Goal: Navigation & Orientation: Find specific page/section

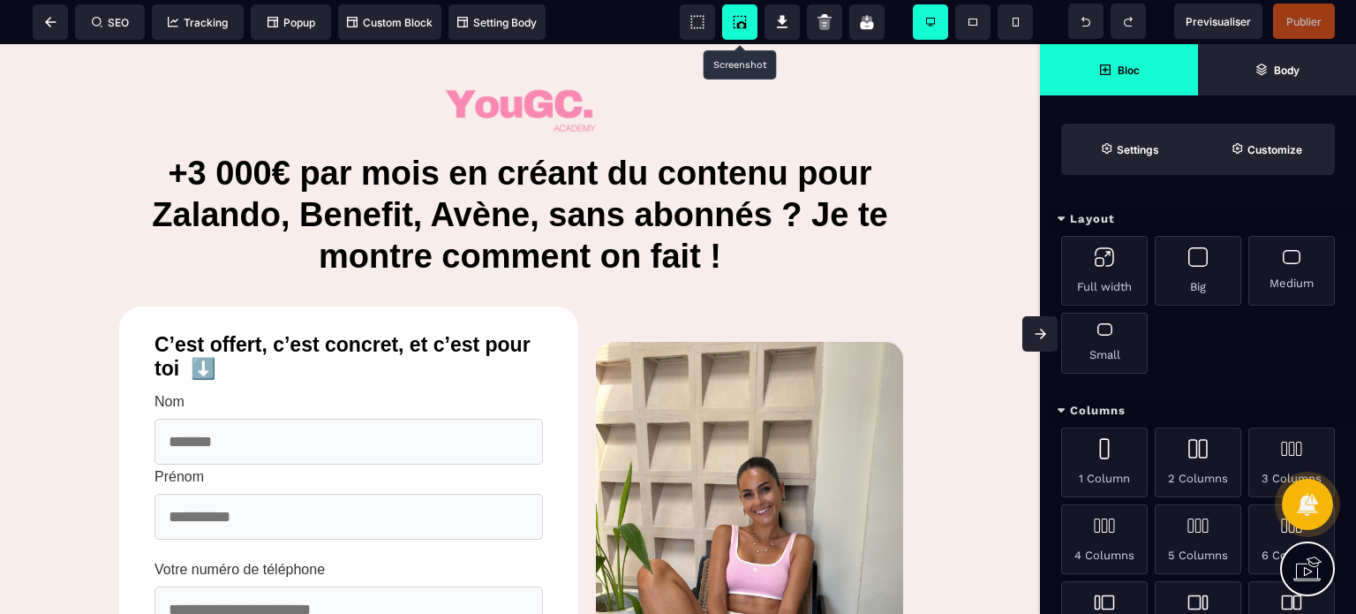
click at [739, 13] on icon at bounding box center [740, 22] width 18 height 18
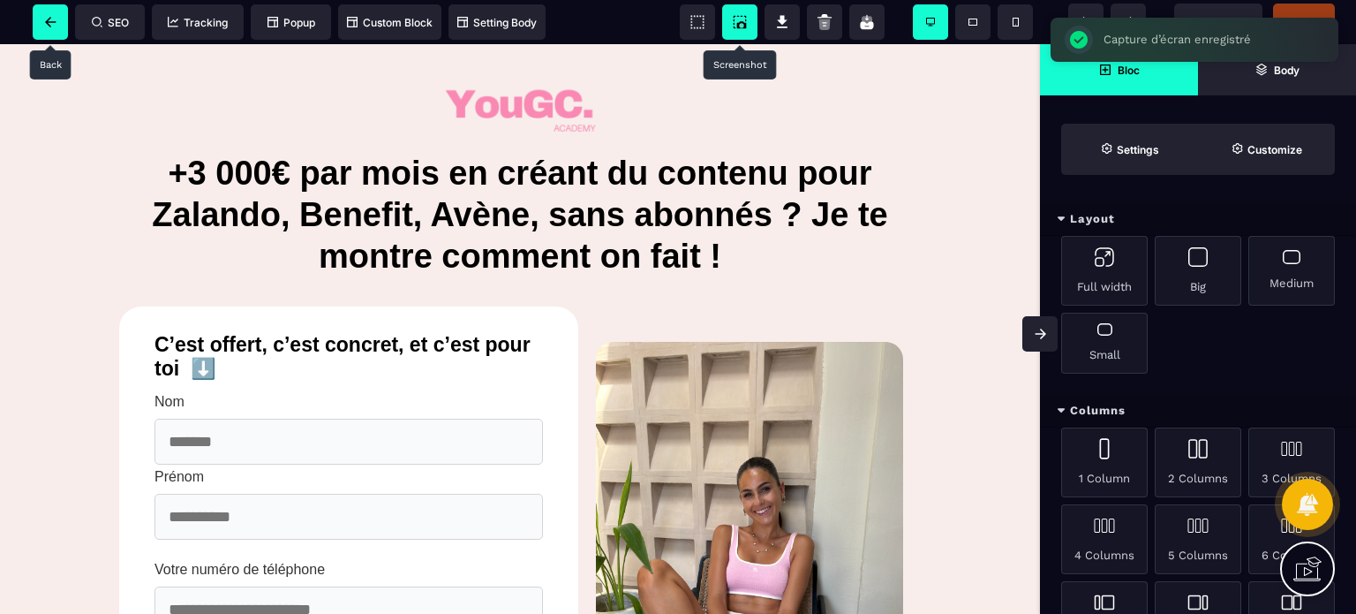
click at [57, 17] on span at bounding box center [50, 21] width 35 height 35
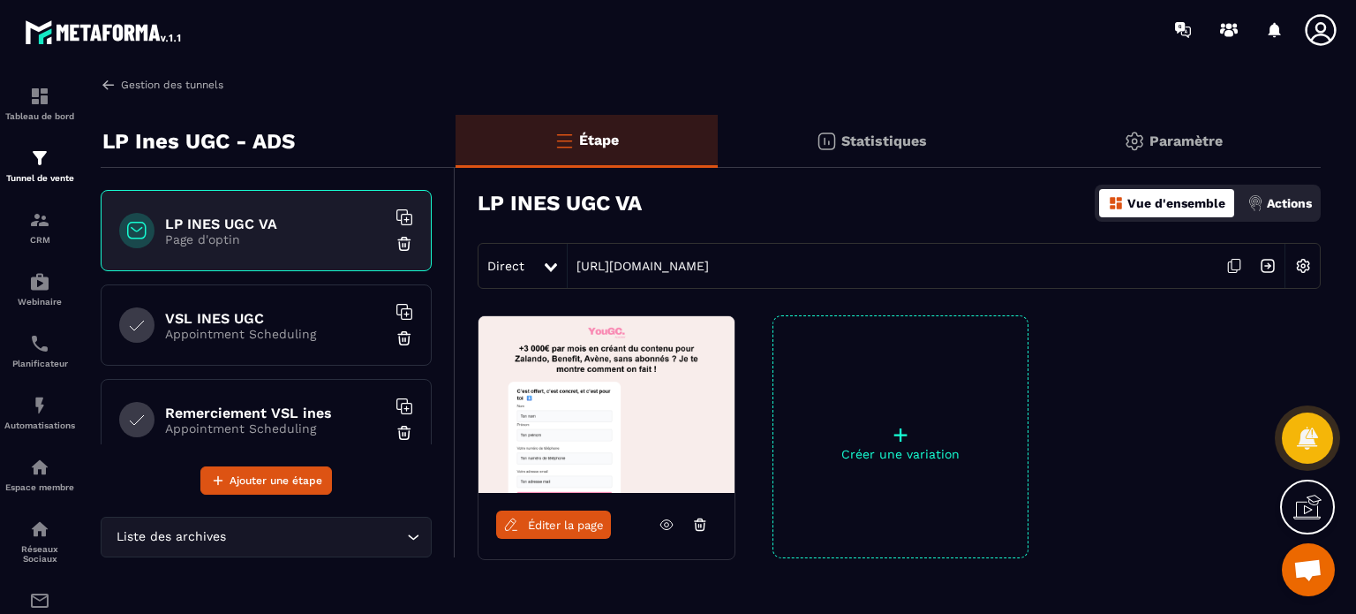
click at [162, 90] on link "Gestion des tunnels" at bounding box center [162, 85] width 123 height 16
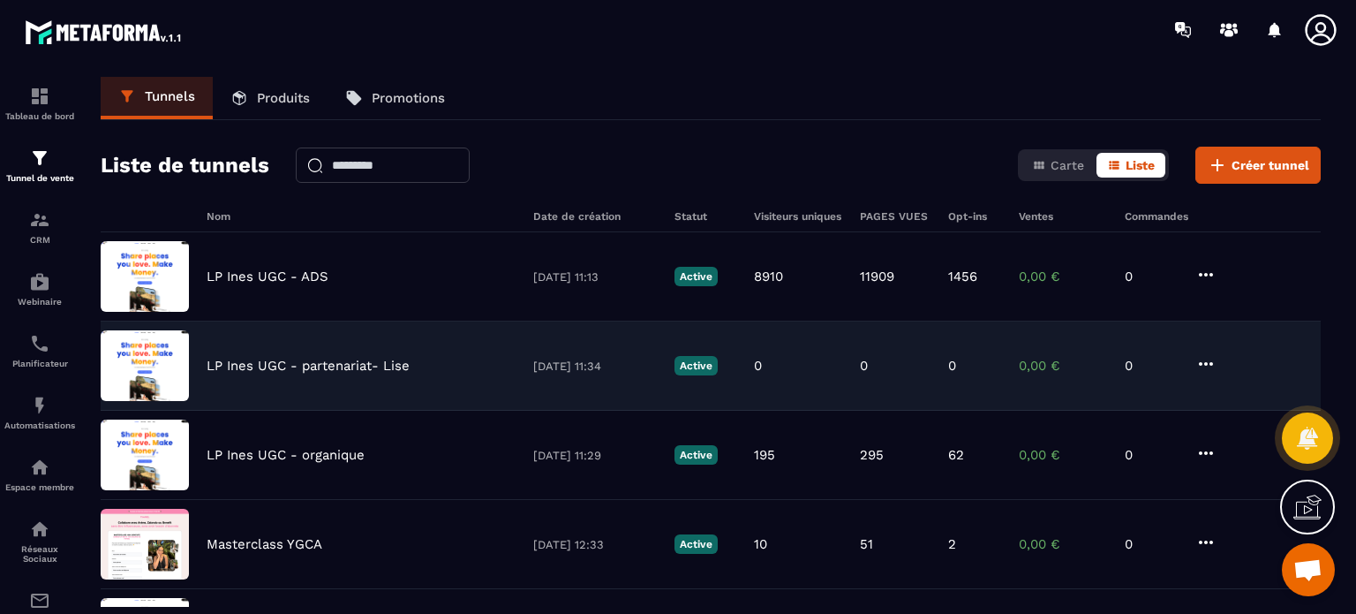
click at [251, 369] on p "LP Ines UGC - partenariat- Lise" at bounding box center [308, 366] width 203 height 16
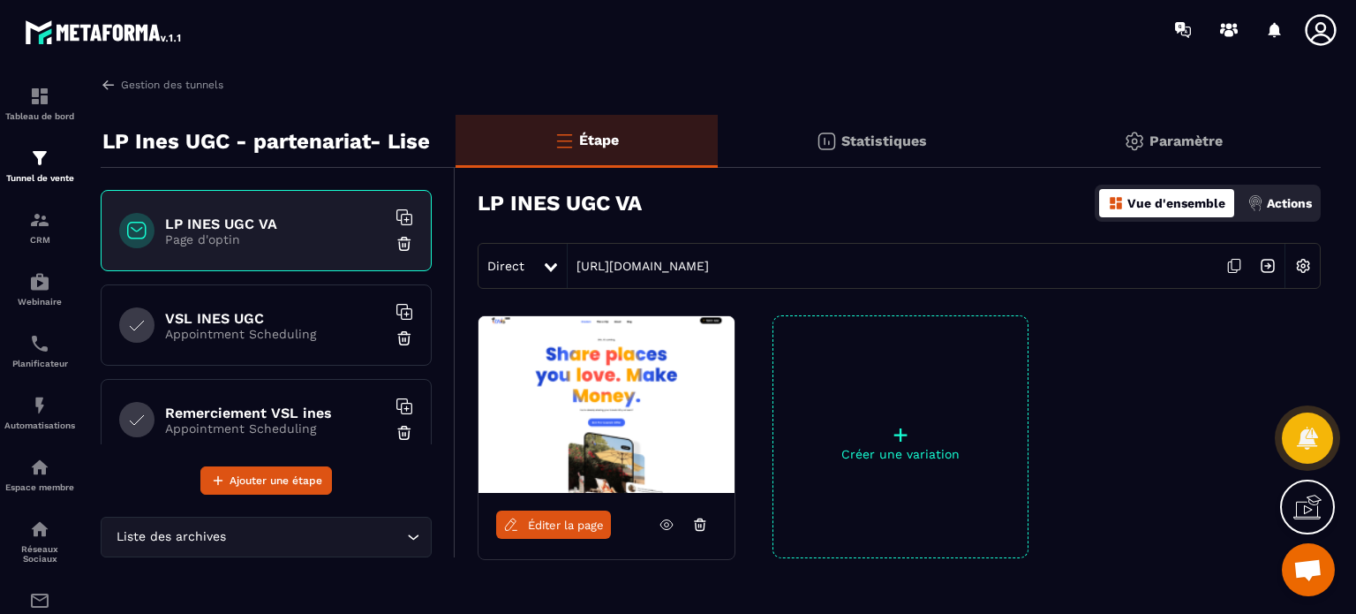
click at [1323, 24] on icon at bounding box center [1320, 29] width 31 height 31
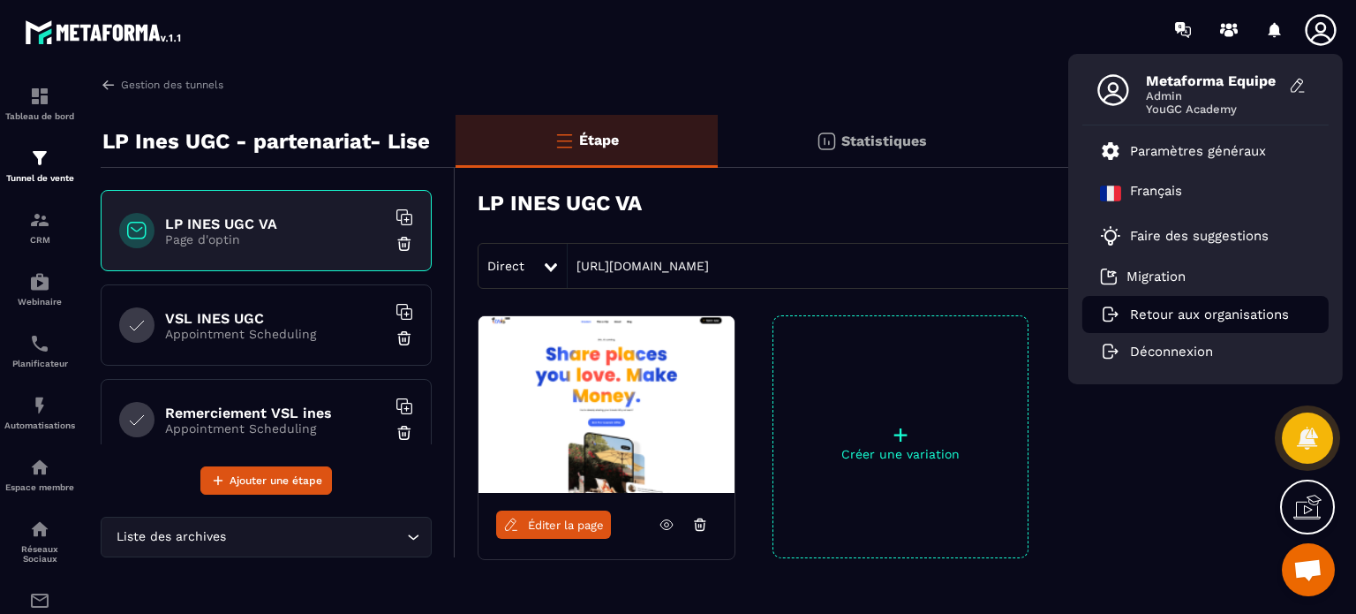
click at [1183, 320] on p "Retour aux organisations" at bounding box center [1209, 314] width 159 height 16
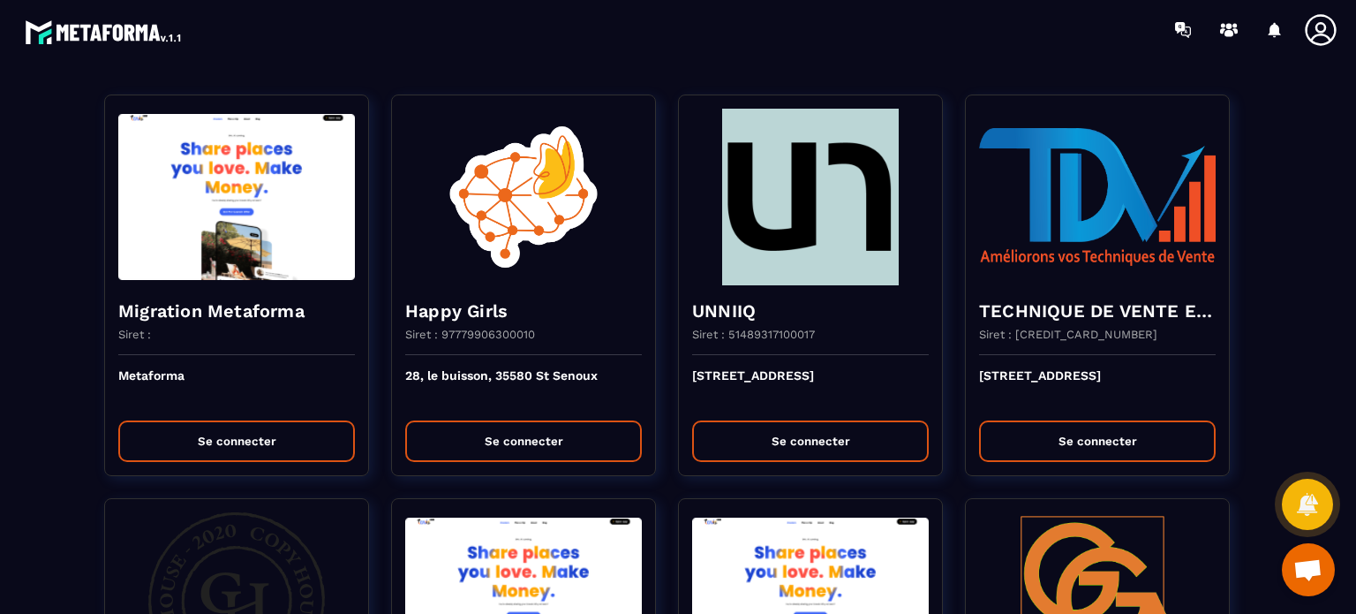
click at [1017, 52] on div at bounding box center [781, 29] width 1149 height 59
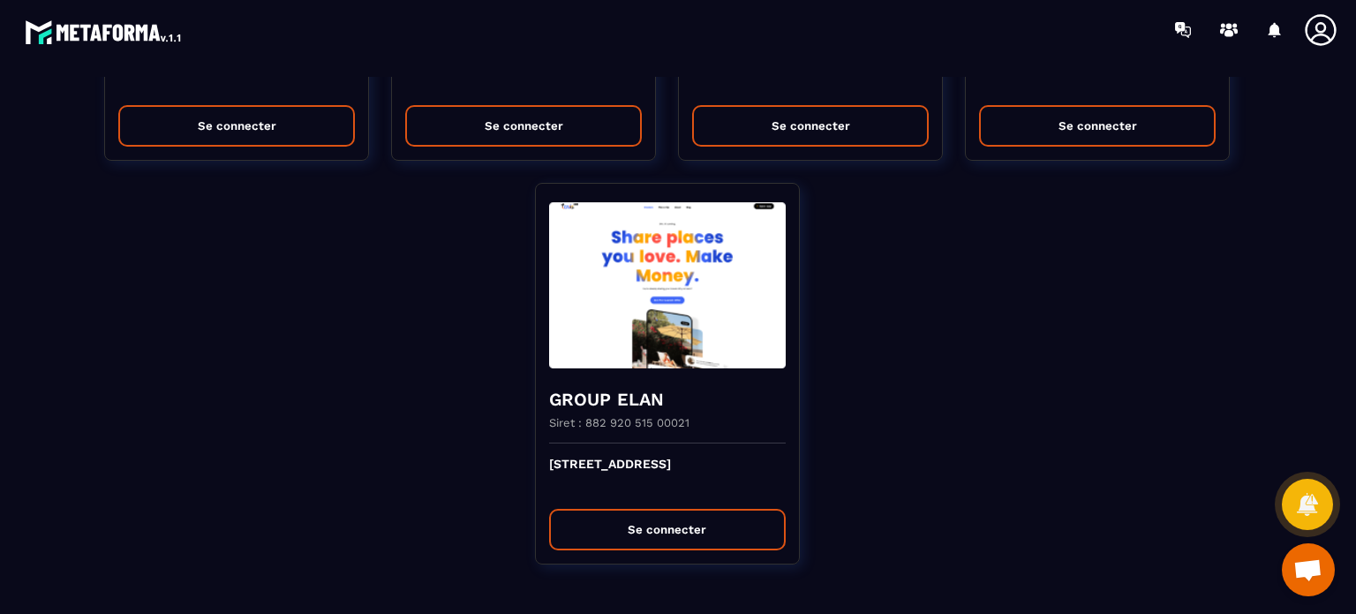
scroll to position [18, 0]
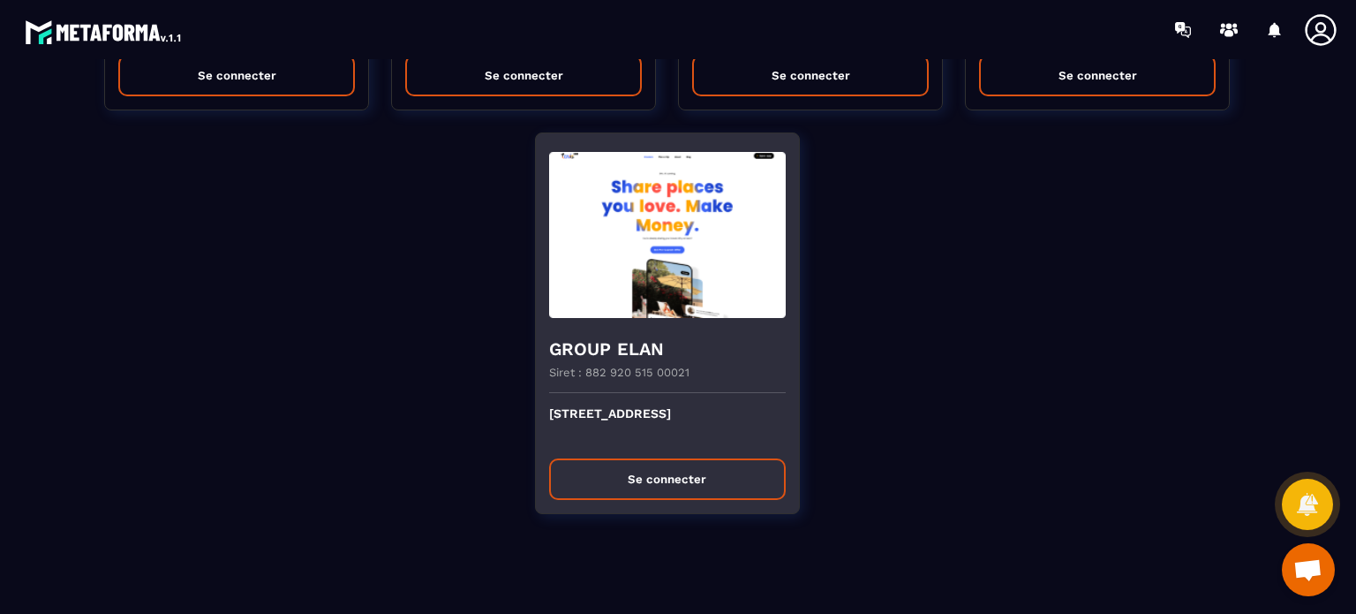
click at [682, 344] on h4 "GROUP ELAN" at bounding box center [667, 348] width 237 height 25
